Goal: Information Seeking & Learning: Check status

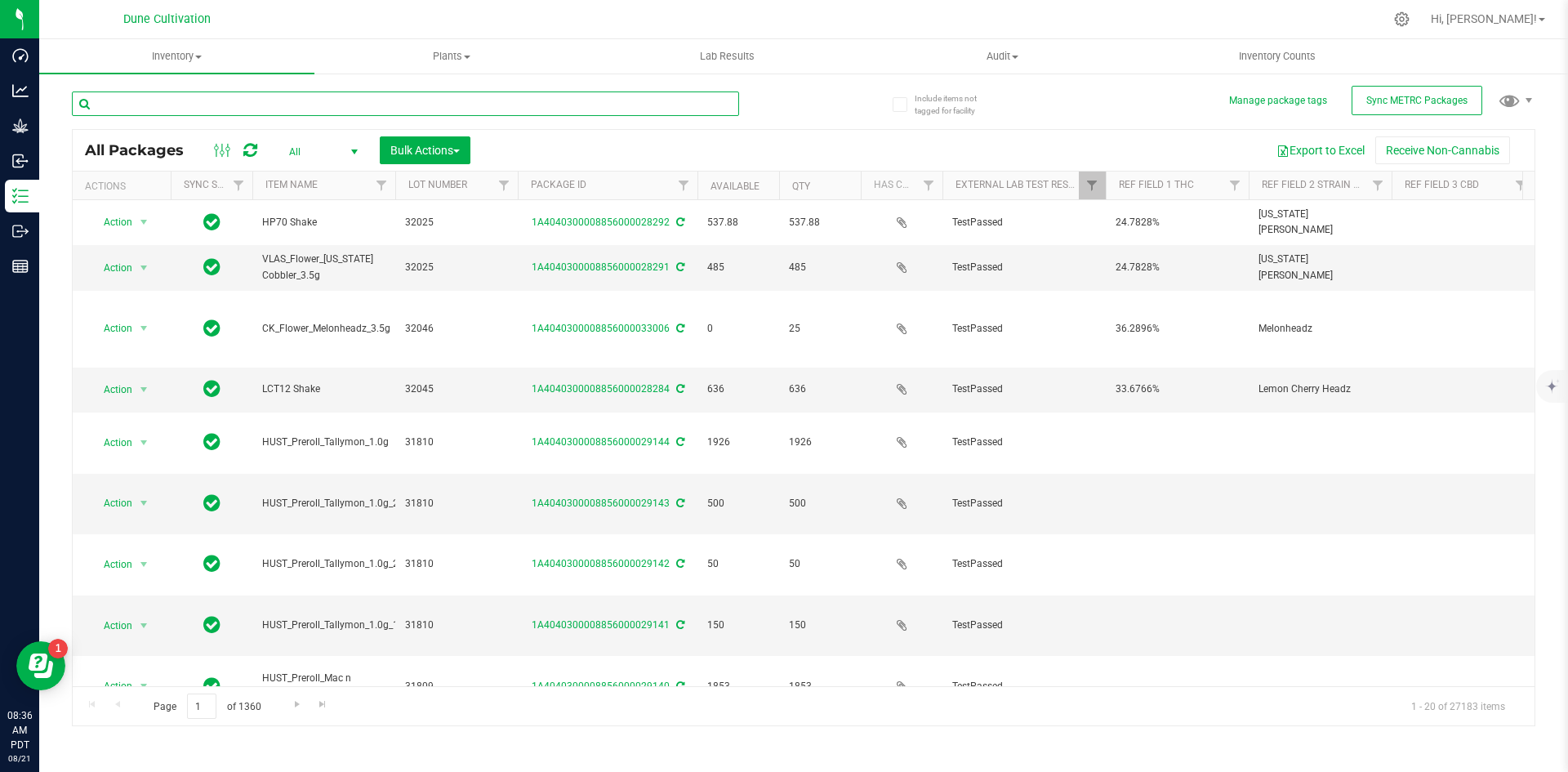
click at [254, 93] on input "text" at bounding box center [405, 104] width 667 height 25
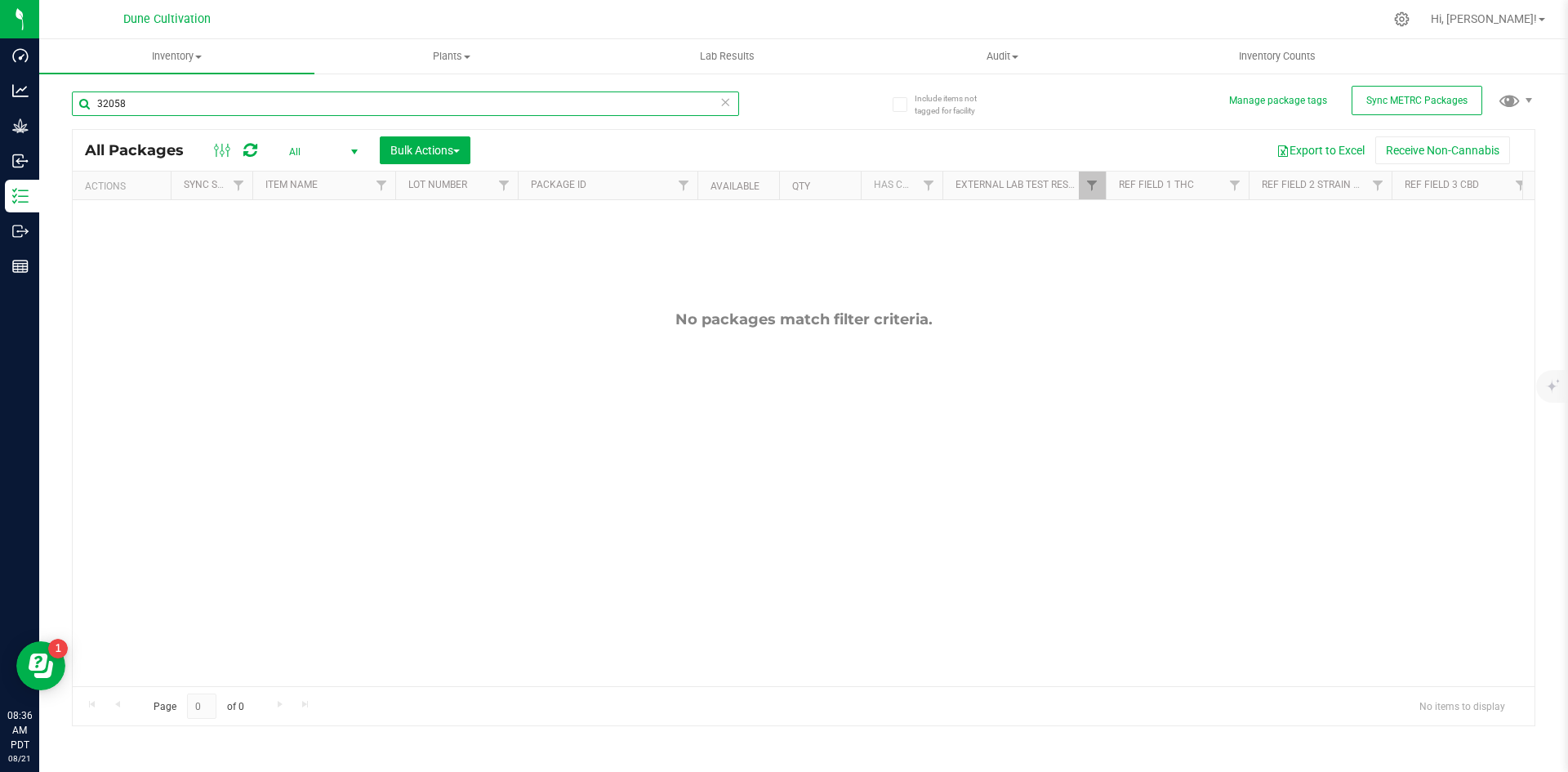
type input "32058"
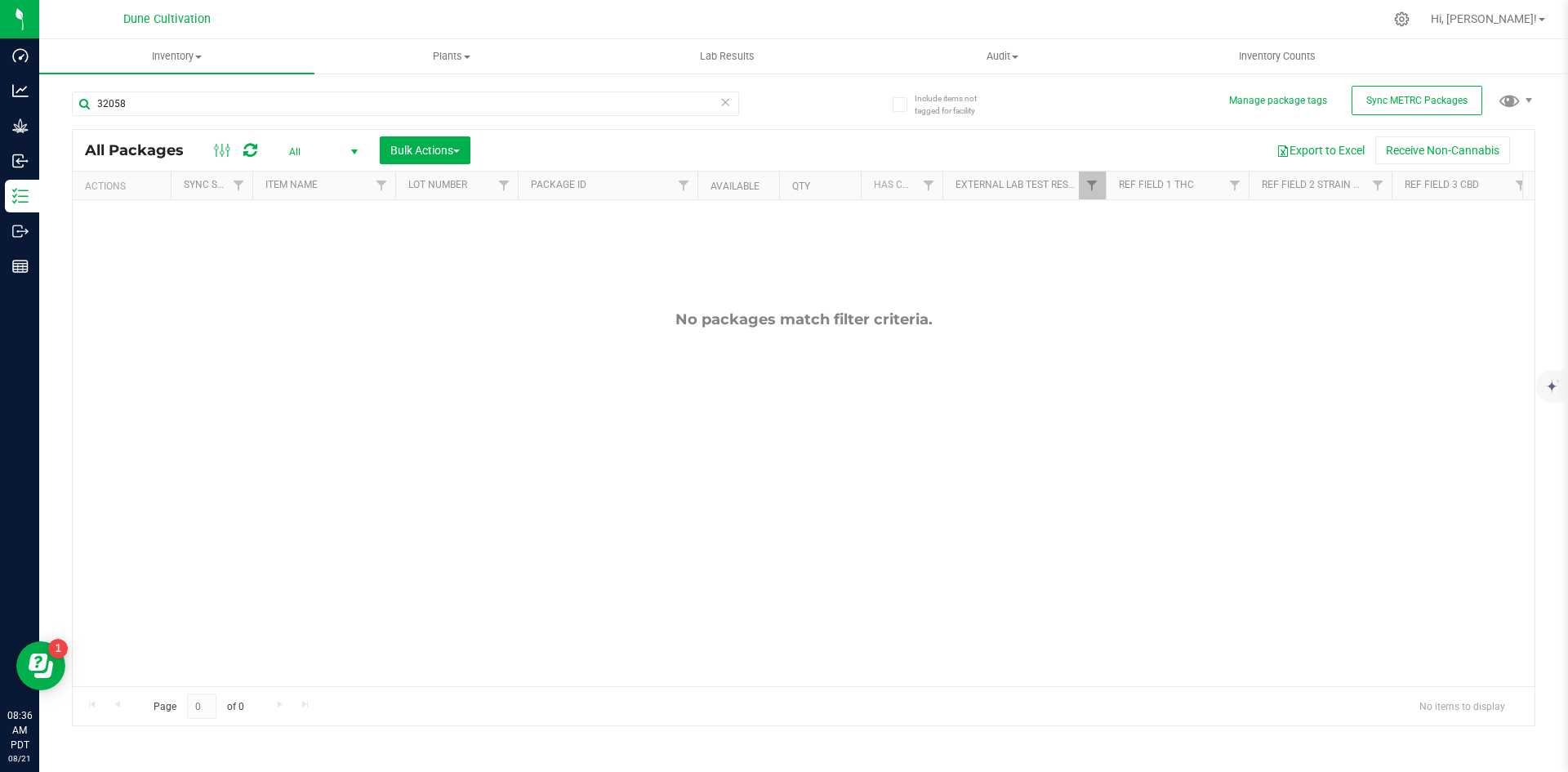
click at [317, 157] on span "All" at bounding box center [320, 152] width 90 height 23
click at [872, 264] on div "No packages match filter criteria." at bounding box center [804, 499] width 1462 height 596
click at [1082, 179] on link "Filter" at bounding box center [1092, 185] width 27 height 28
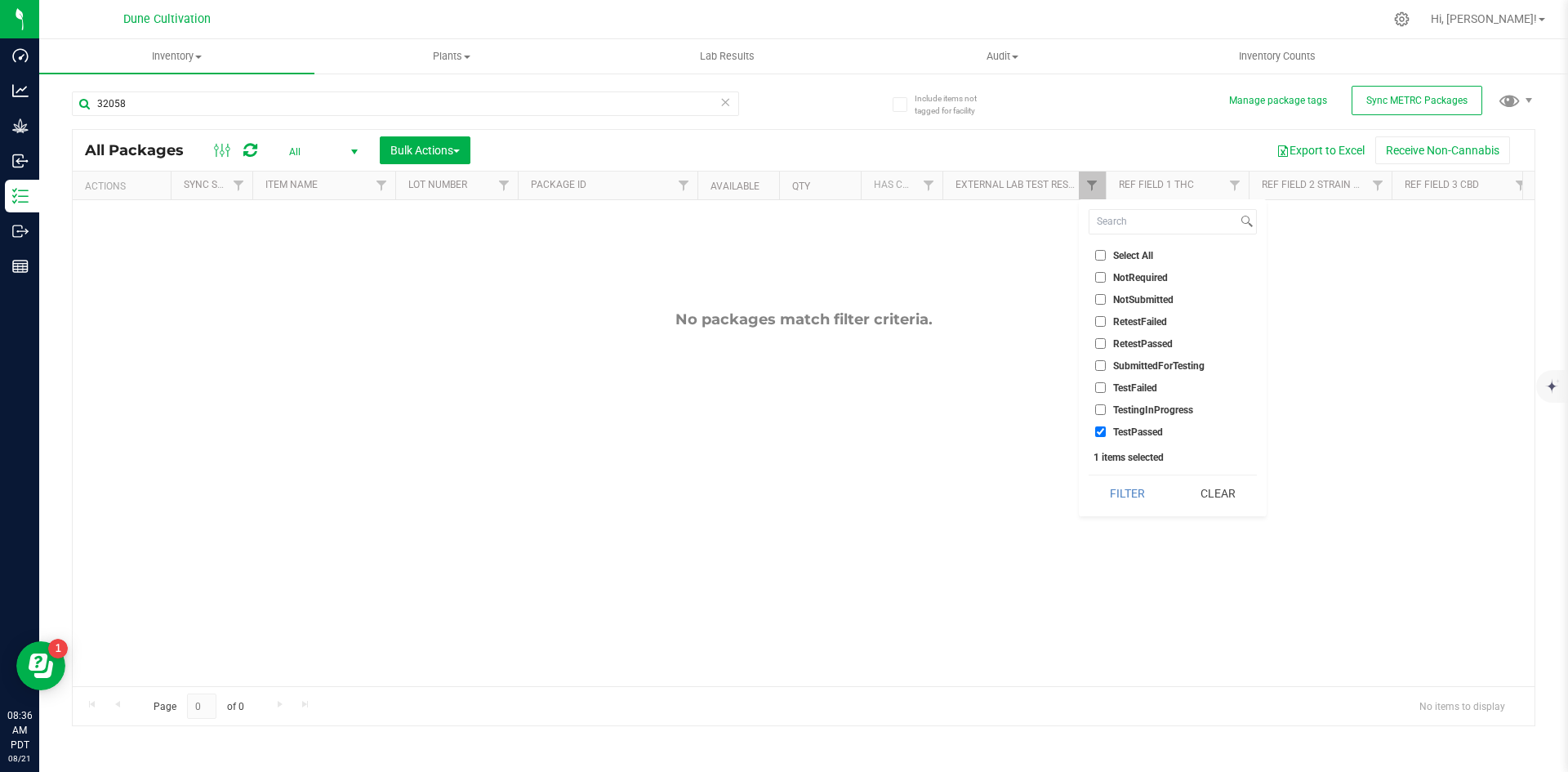
click at [1102, 429] on input "TestPassed" at bounding box center [1100, 431] width 10 height 10
checkbox input "false"
click at [1111, 470] on div "Select All NotRequired NotSubmitted RetestFailed RetestPassed SubmittedForTesti…" at bounding box center [1173, 358] width 188 height 317
click at [1112, 480] on button "Filter" at bounding box center [1128, 494] width 79 height 36
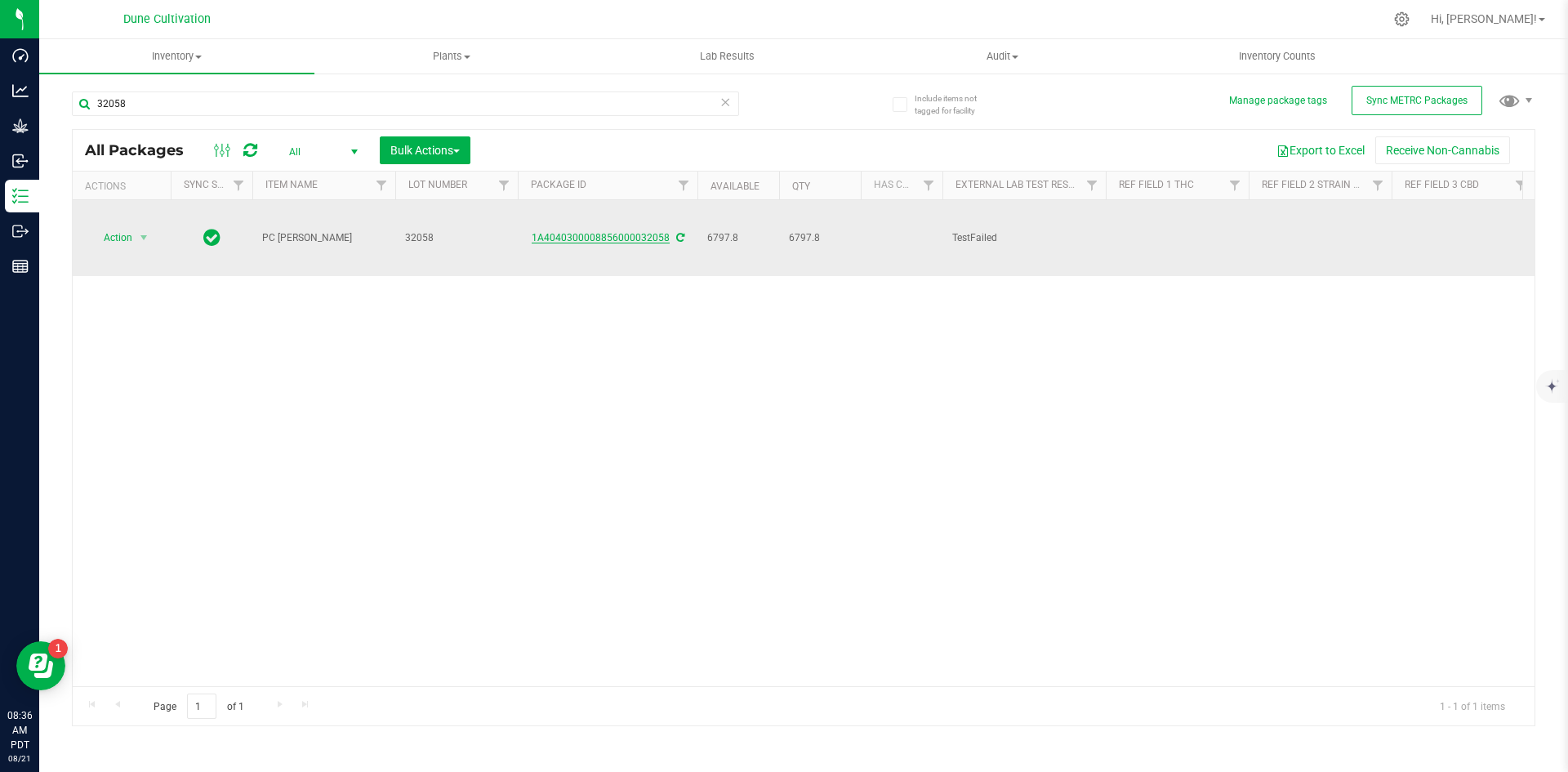
click at [599, 232] on link "1A4040300008856000032058" at bounding box center [600, 237] width 138 height 11
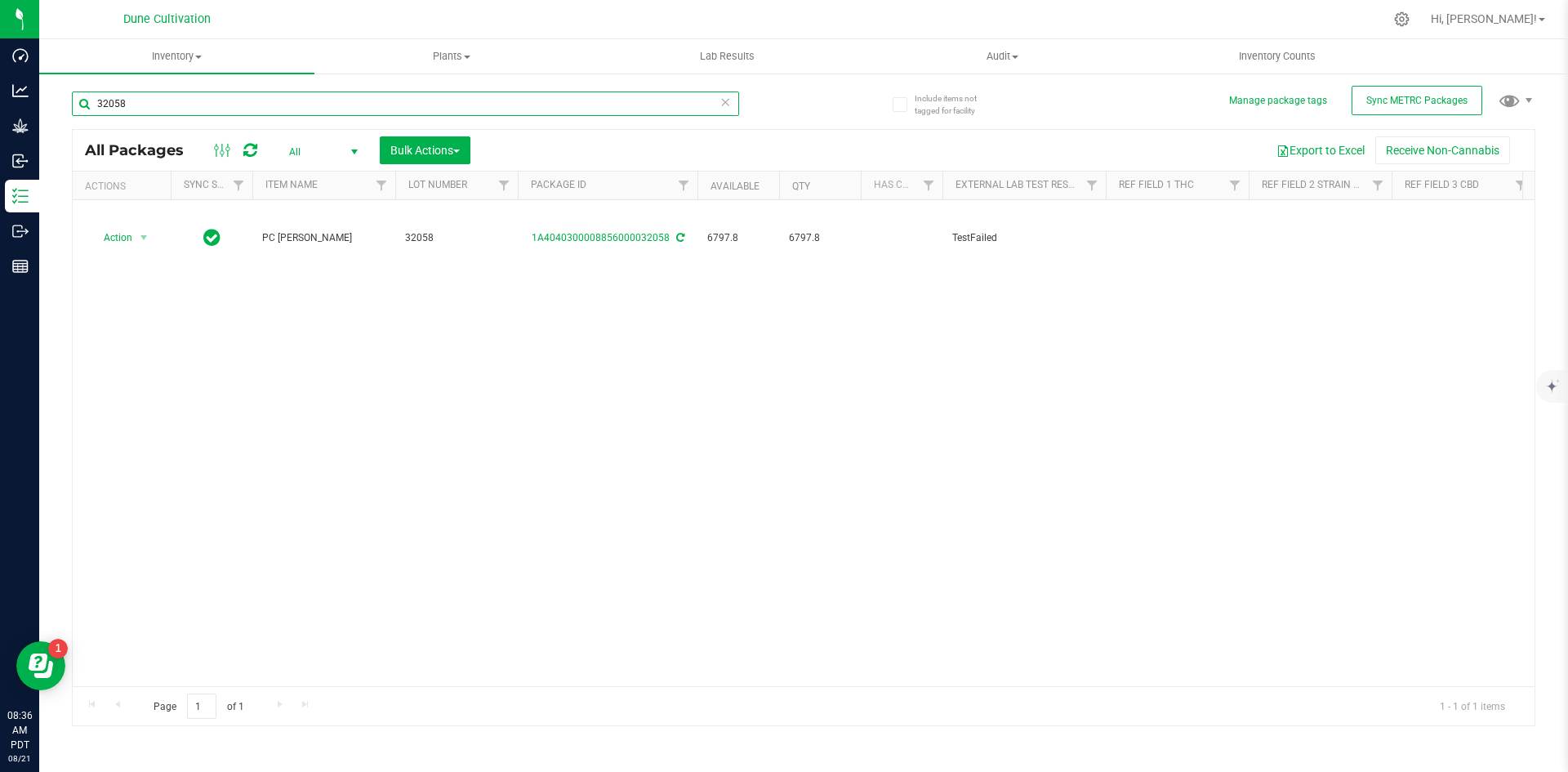
click at [167, 100] on input "32058" at bounding box center [405, 104] width 667 height 25
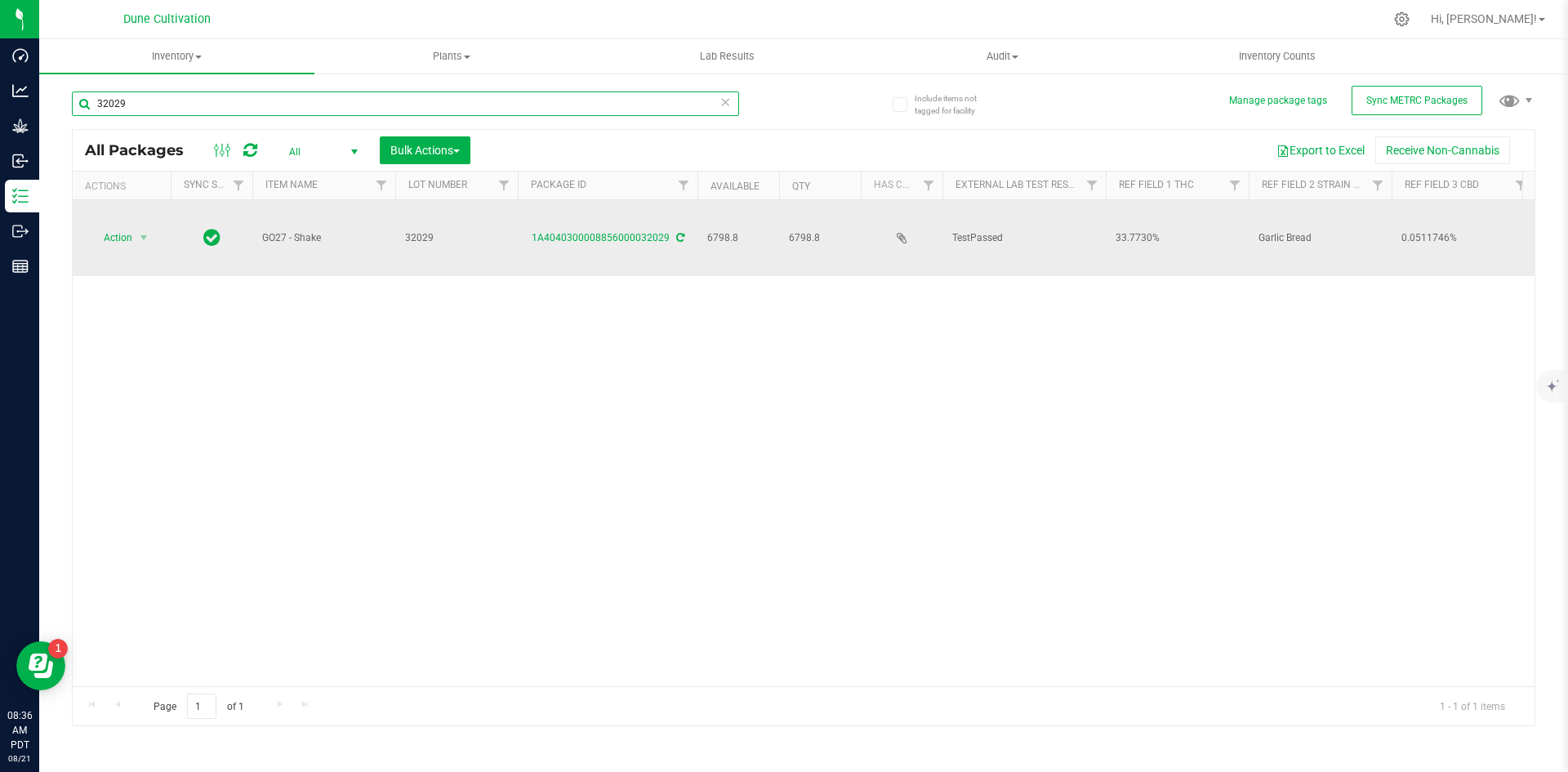
type input "32029"
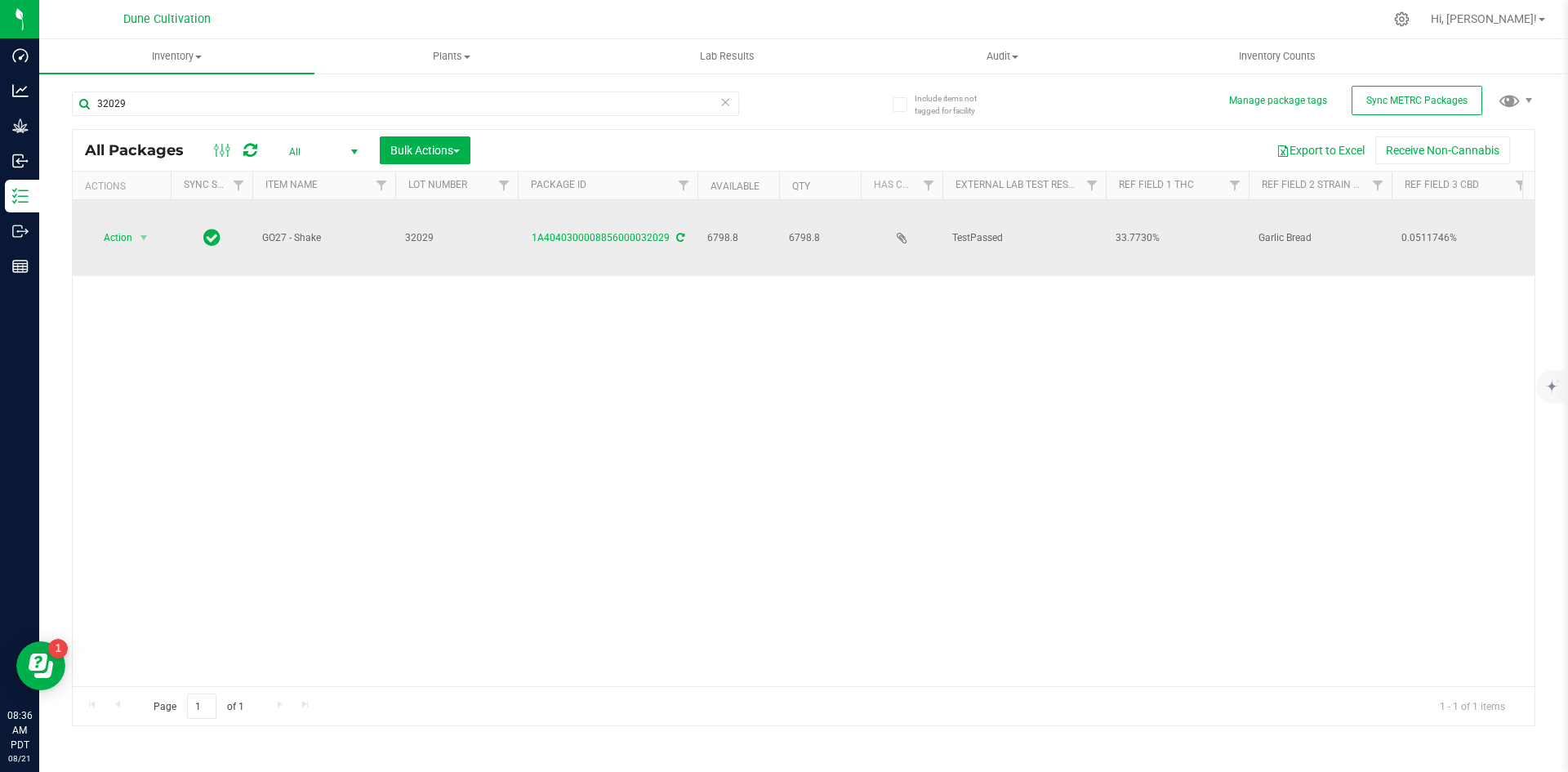
click at [635, 231] on div "1A4040300008856000032029" at bounding box center [607, 238] width 184 height 15
click at [623, 232] on link "1A4040300008856000032029" at bounding box center [600, 237] width 138 height 11
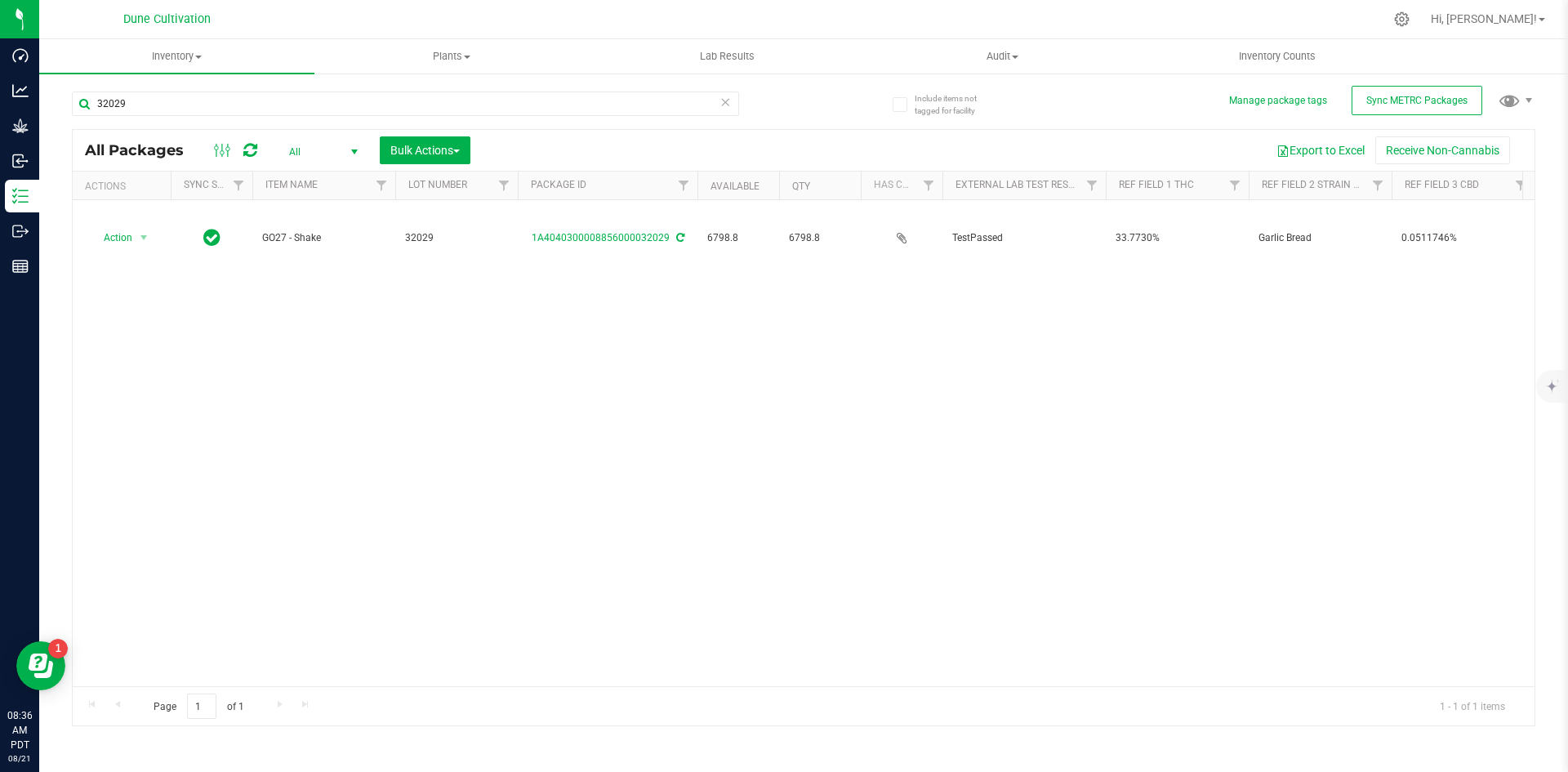
click at [723, 103] on icon at bounding box center [725, 101] width 11 height 20
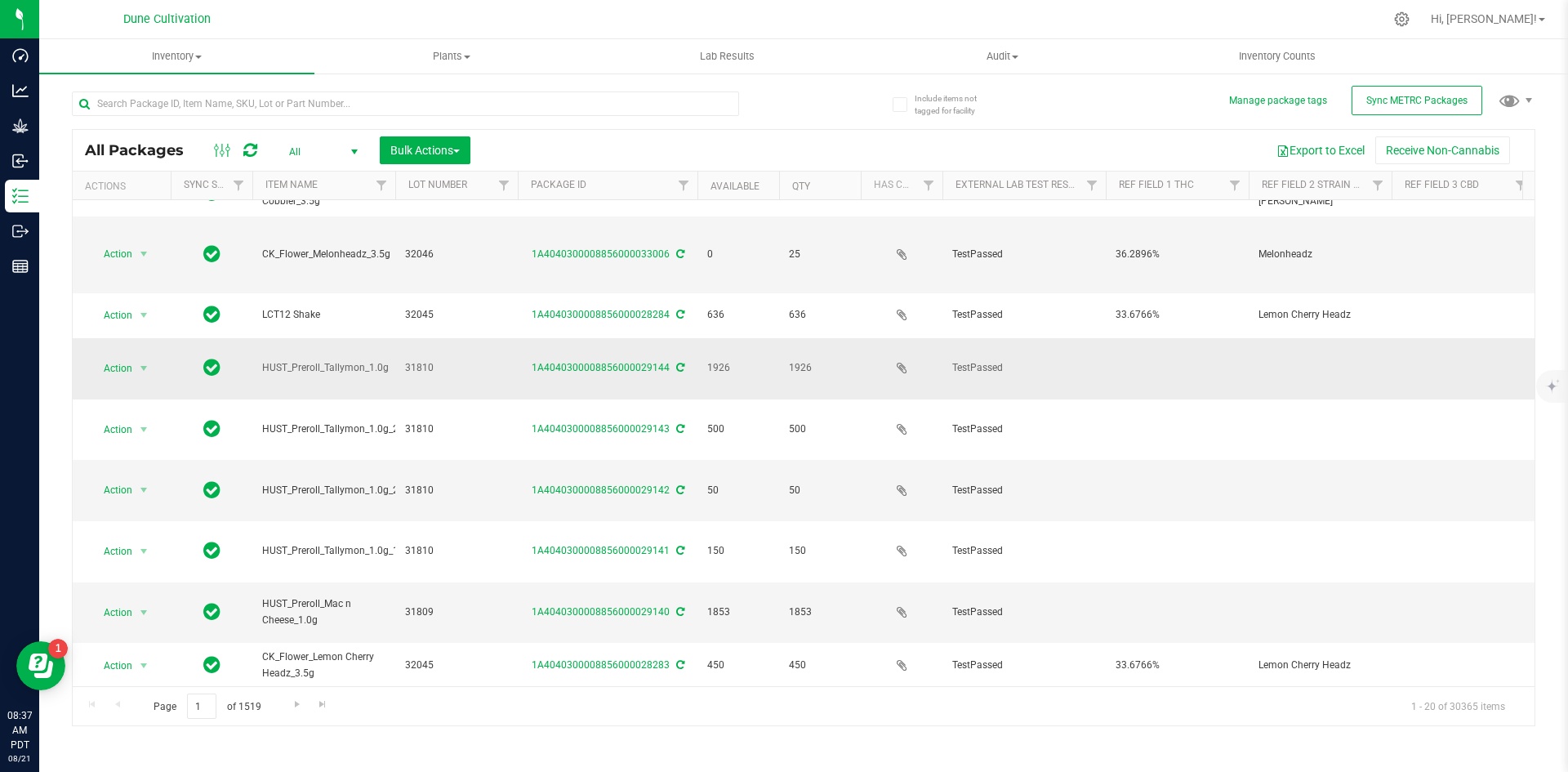
scroll to position [214, 0]
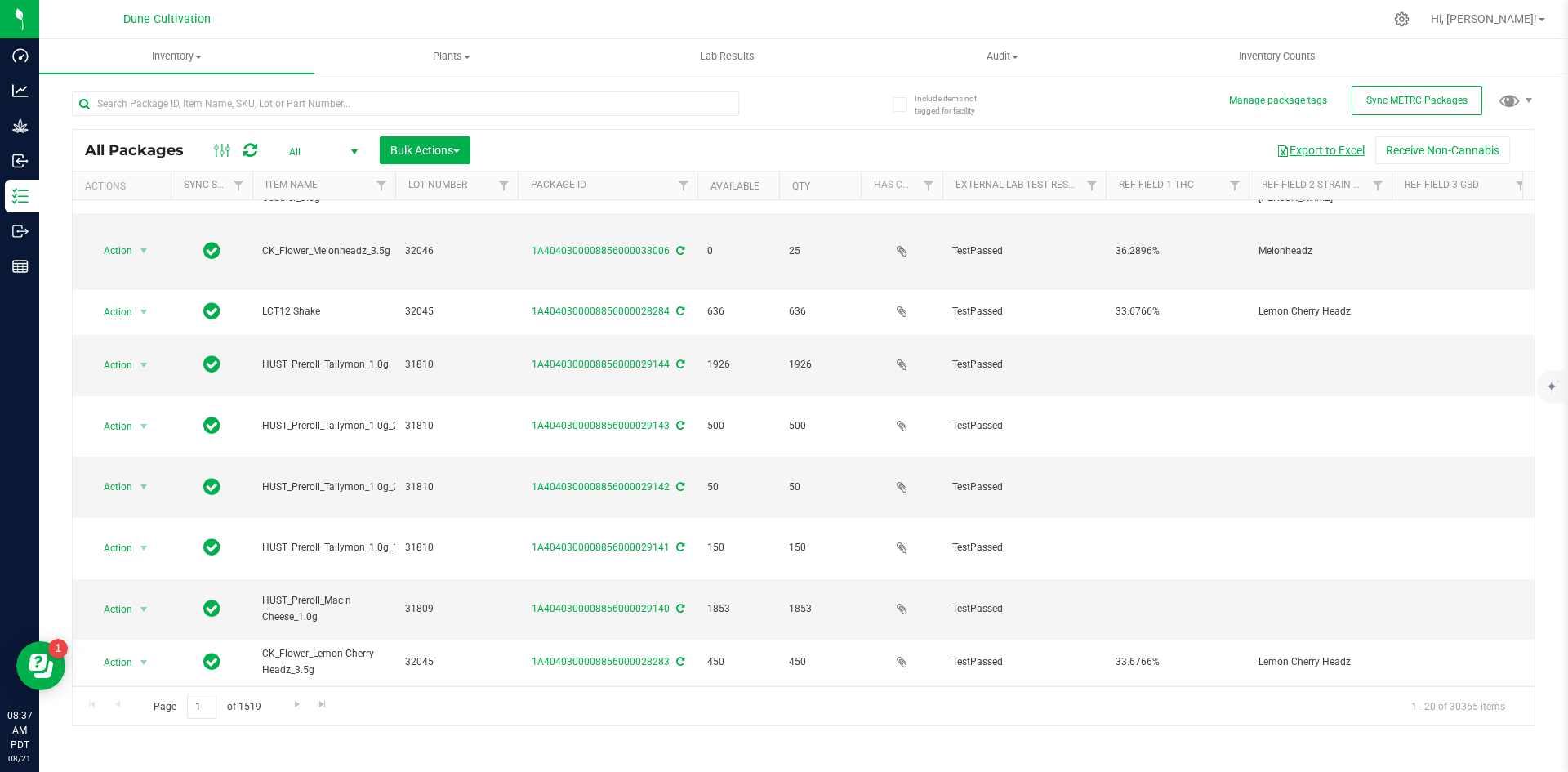
click at [1313, 149] on button "Export to Excel" at bounding box center [1320, 150] width 109 height 28
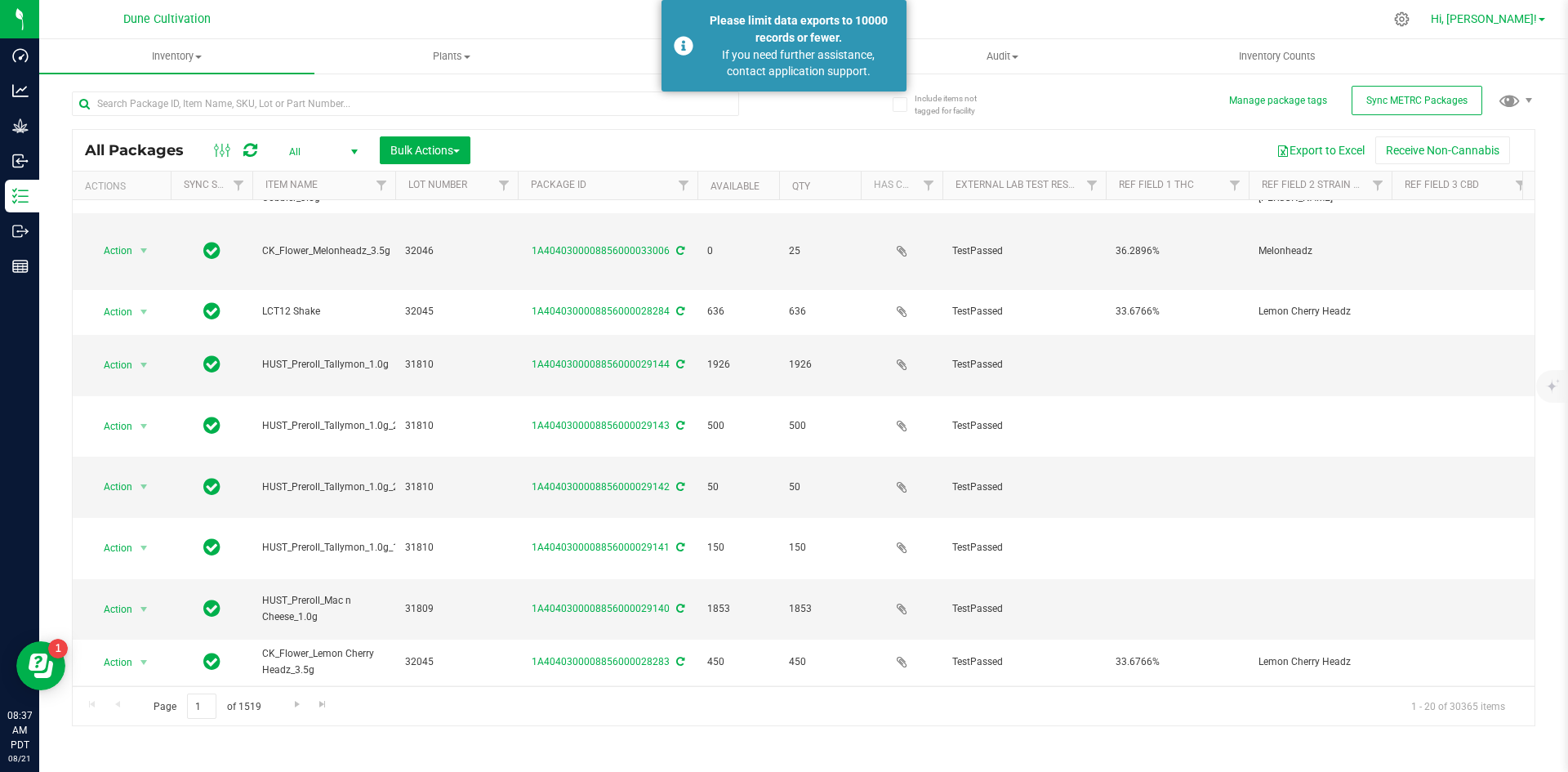
click at [1490, 21] on span "Hi, [PERSON_NAME]!" at bounding box center [1484, 19] width 106 height 13
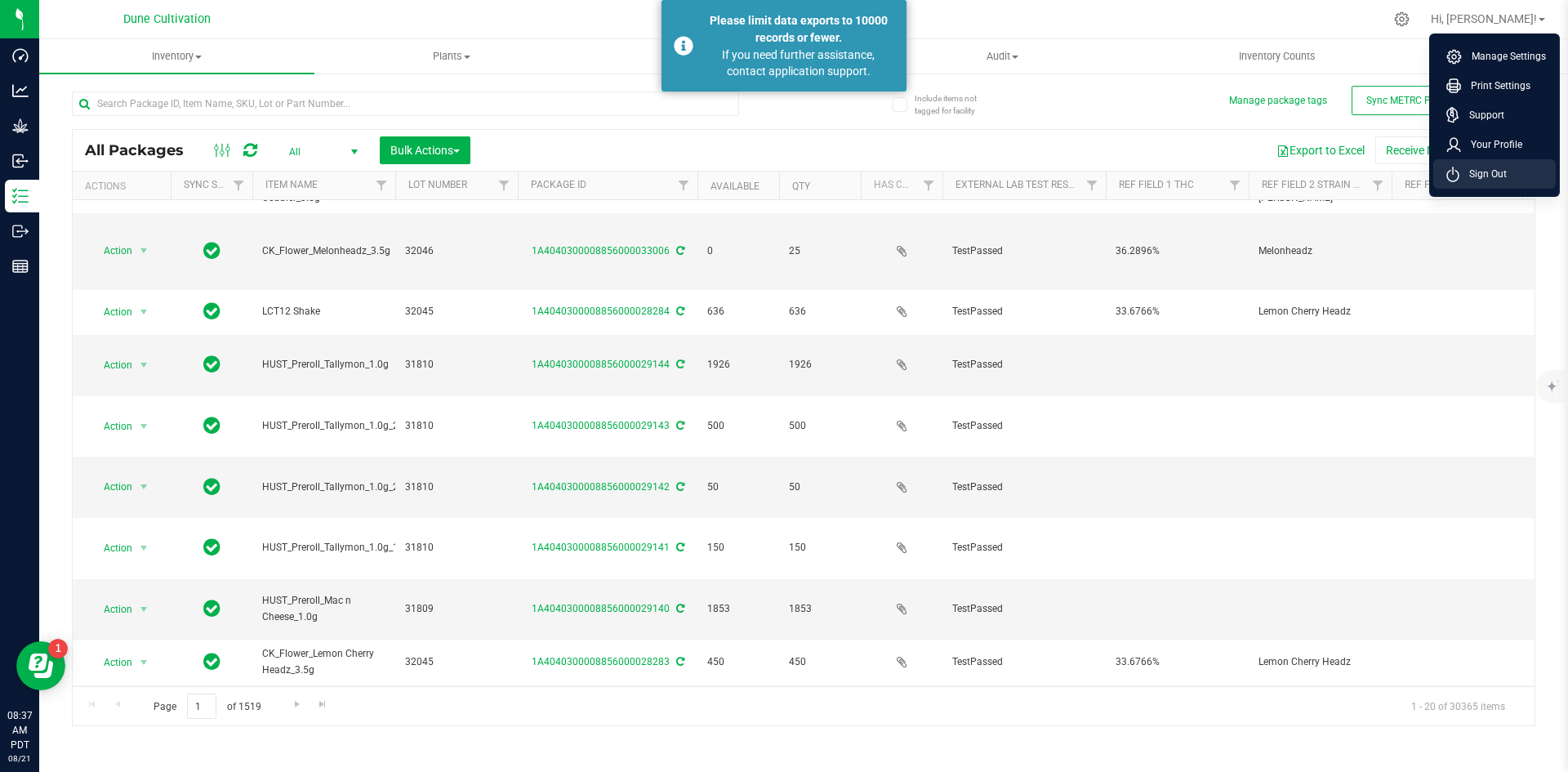
click at [1486, 163] on li "Sign Out" at bounding box center [1494, 174] width 122 height 29
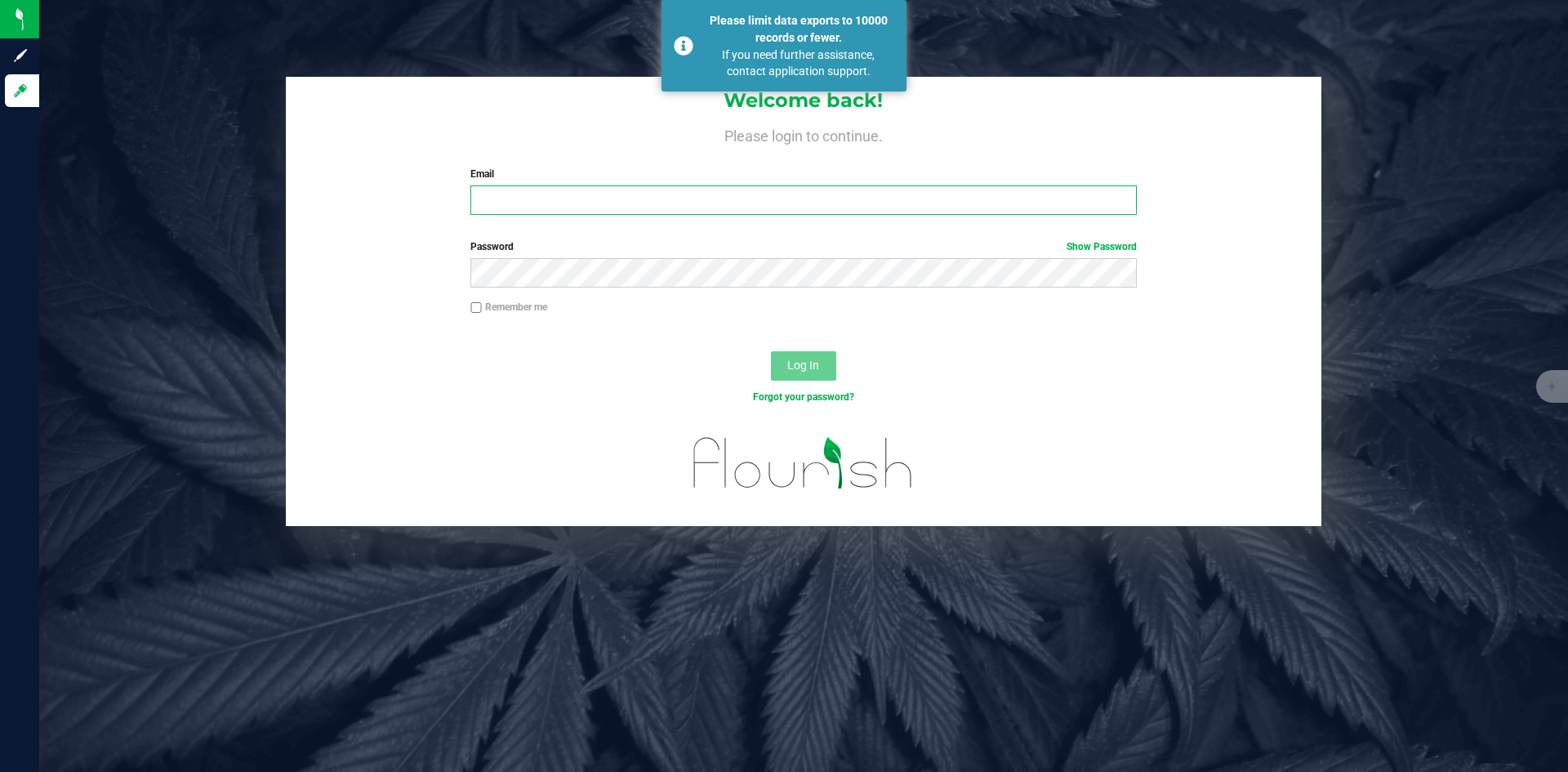
type input "[PERSON_NAME][EMAIL_ADDRESS][PERSON_NAME][DOMAIN_NAME]"
click at [783, 353] on button "Log In" at bounding box center [803, 366] width 65 height 29
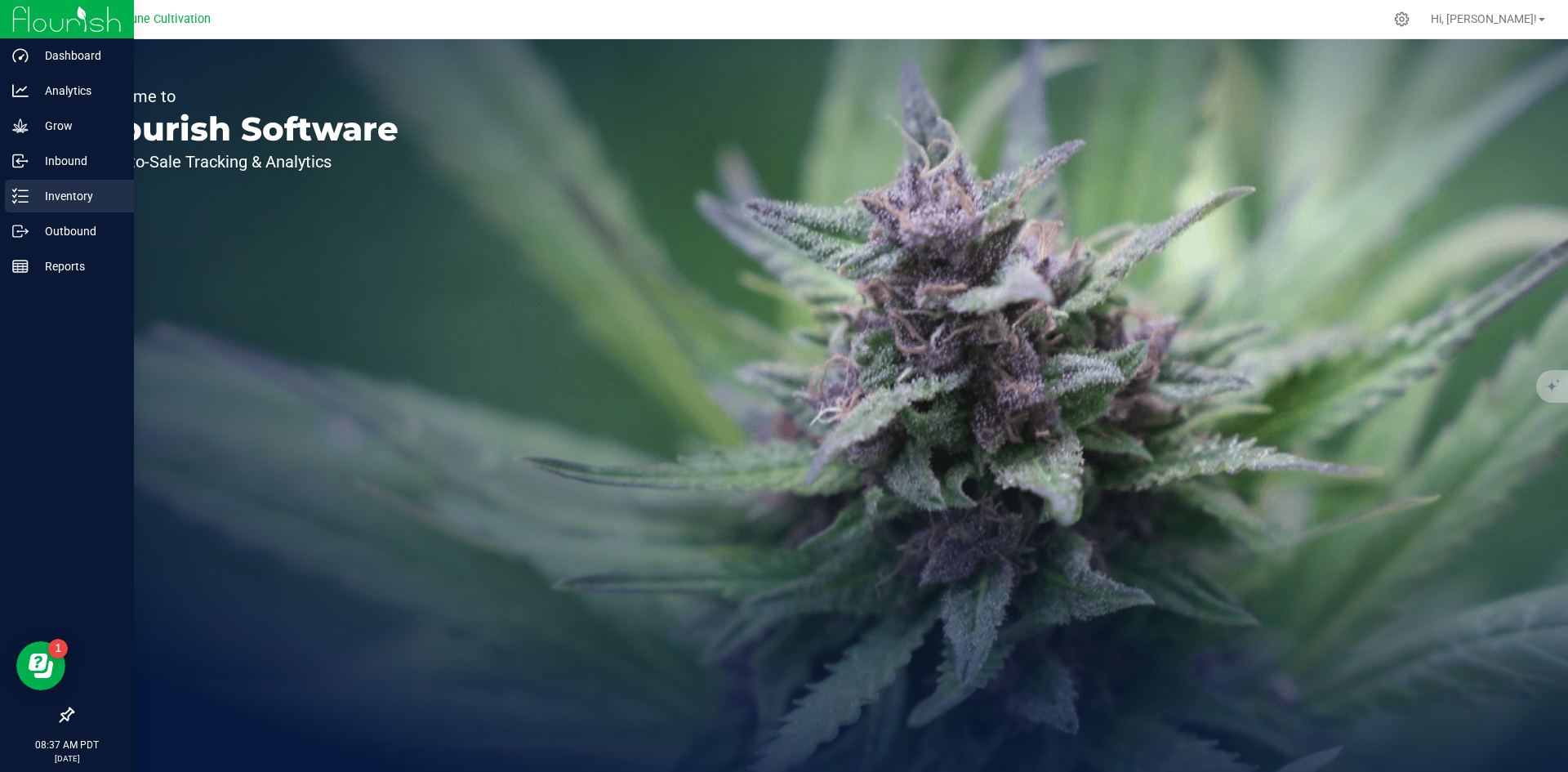
click at [2, 198] on link "Inventory" at bounding box center [66, 197] width 134 height 35
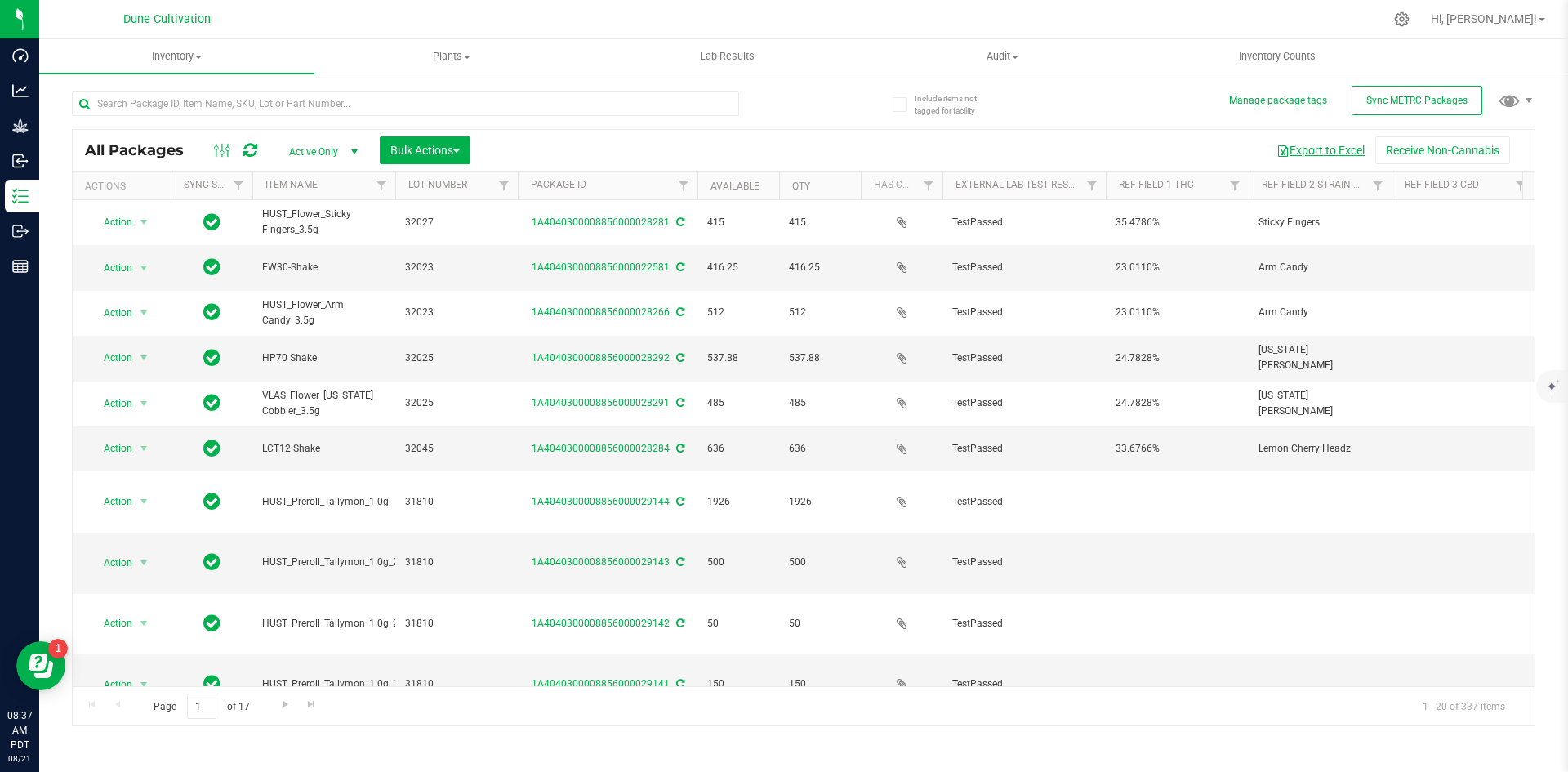
click at [1337, 146] on button "Export to Excel" at bounding box center [1320, 150] width 109 height 28
click at [241, 99] on input "text" at bounding box center [405, 104] width 667 height 25
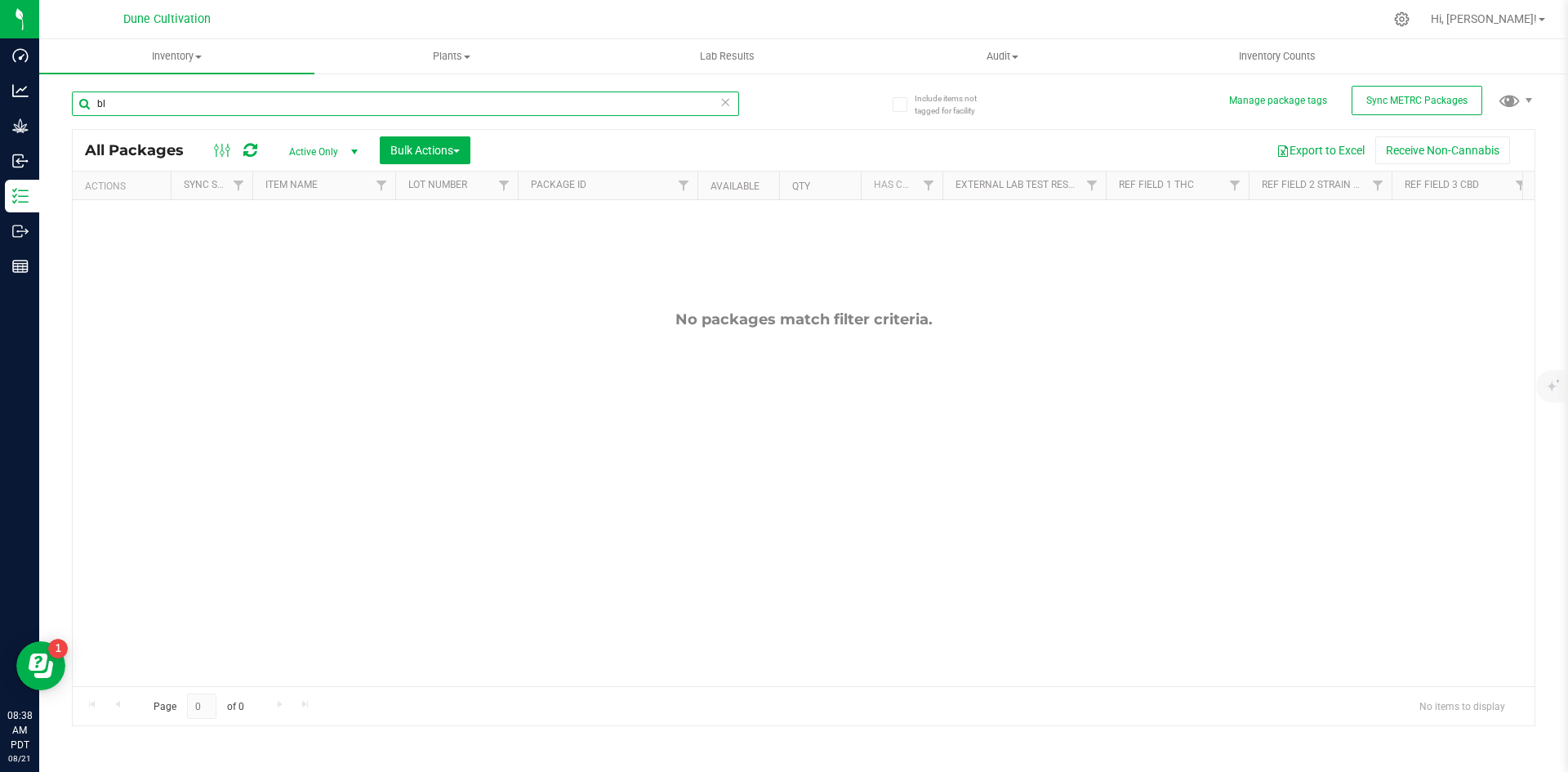
type input "b"
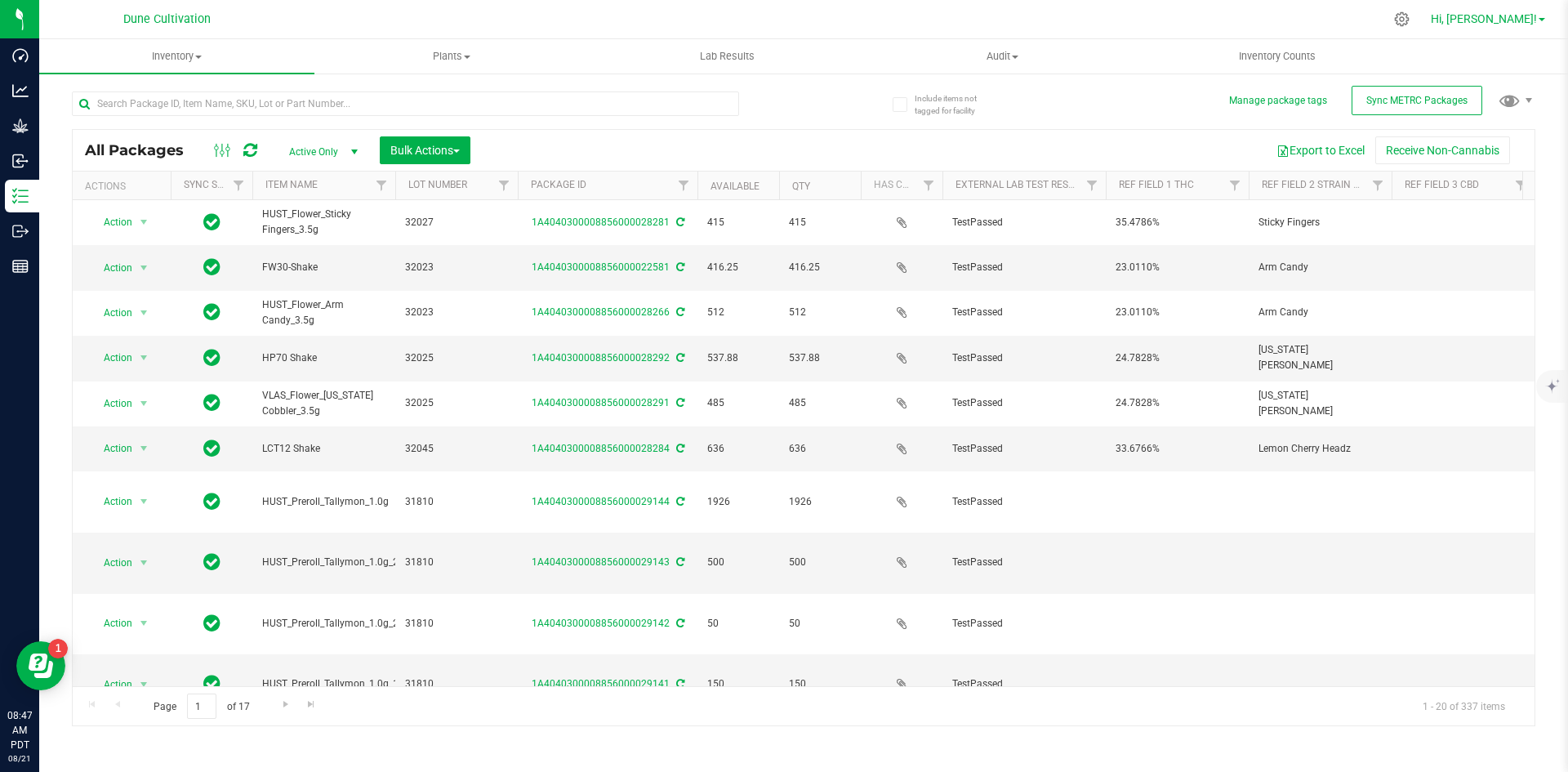
click at [1489, 27] on link "Hi, [PERSON_NAME]!" at bounding box center [1488, 19] width 127 height 17
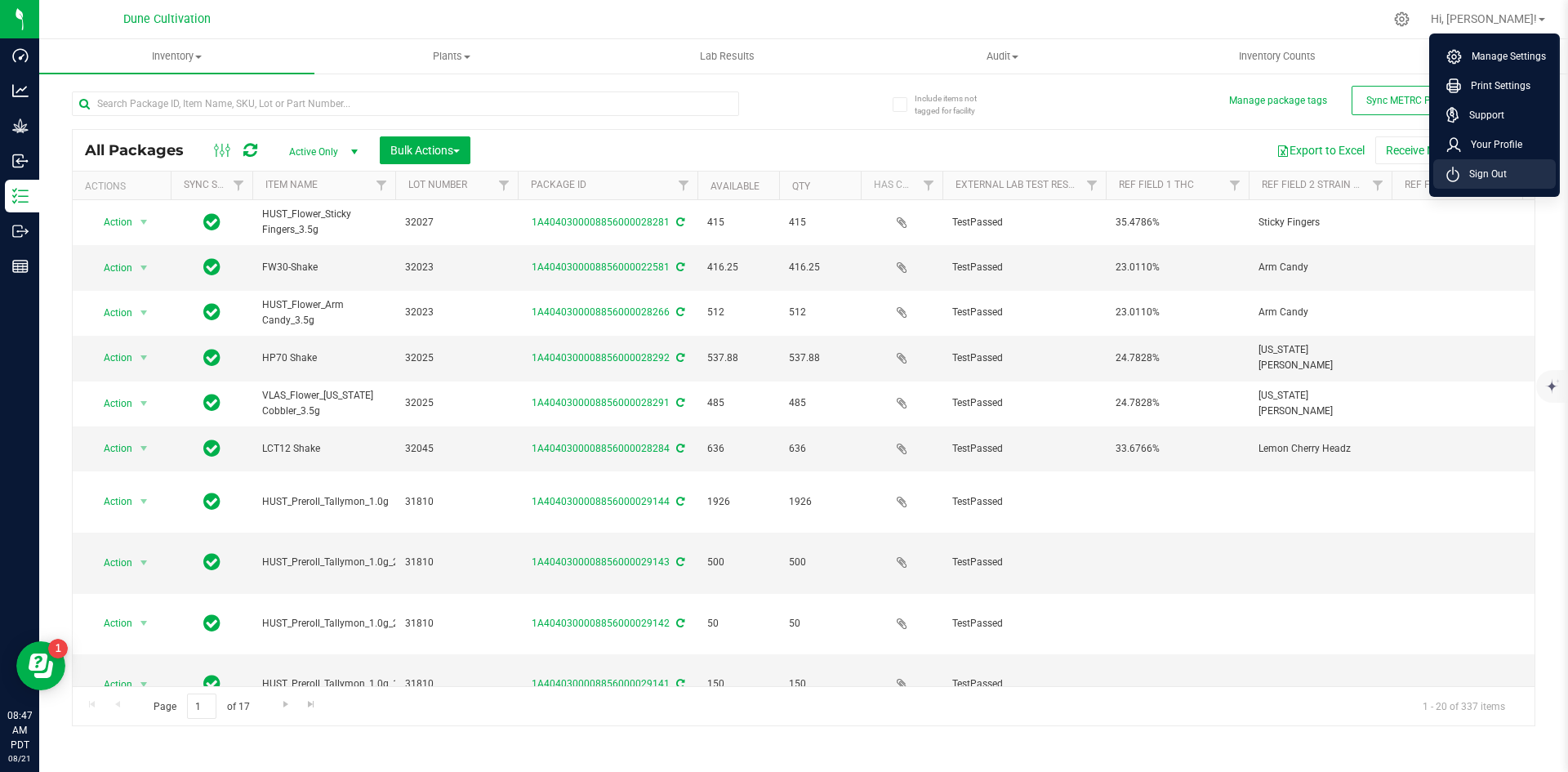
click at [1465, 168] on span "Sign Out" at bounding box center [1484, 174] width 47 height 16
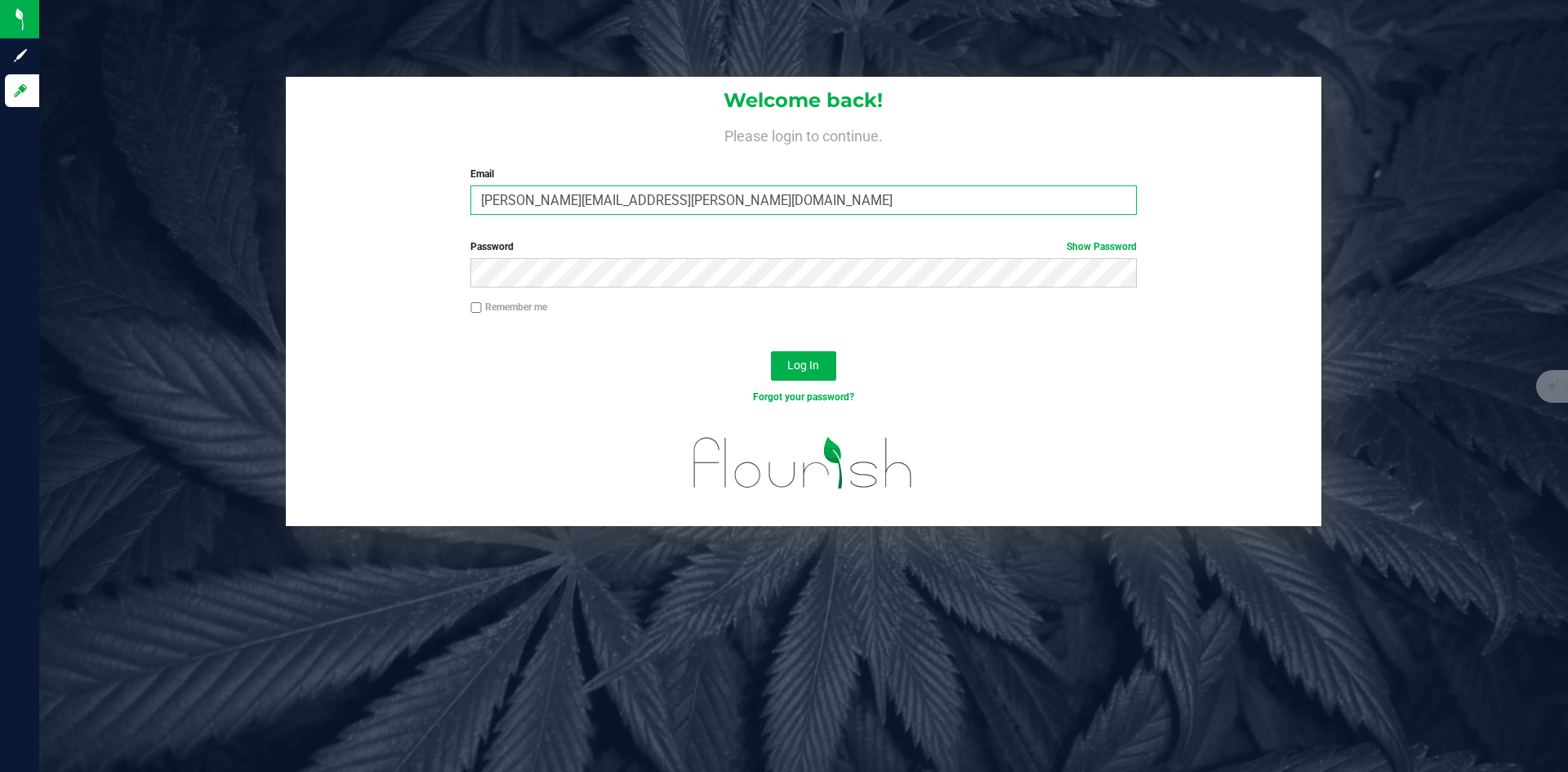
click at [553, 205] on input "[PERSON_NAME][EMAIL_ADDRESS][PERSON_NAME][DOMAIN_NAME]" at bounding box center [803, 199] width 665 height 29
type input "[PERSON_NAME][DOMAIN_NAME][EMAIL_ADDRESS][PERSON_NAME][DOMAIN_NAME]"
click at [771, 351] on button "Log In" at bounding box center [803, 366] width 65 height 29
